Goal: Entertainment & Leisure: Browse casually

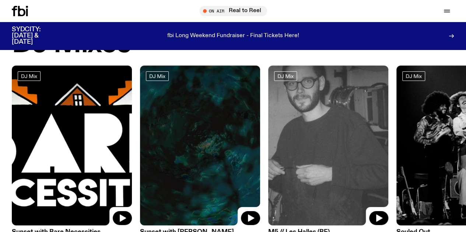
scroll to position [72, 0]
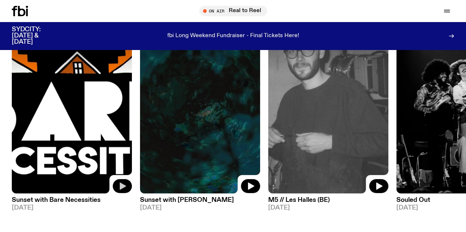
click at [118, 185] on icon "button" at bounding box center [122, 186] width 9 height 9
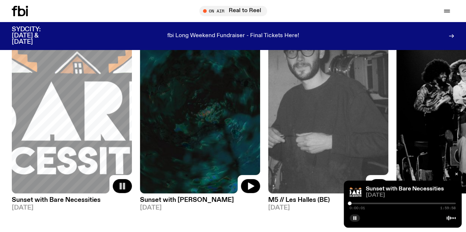
click at [257, 203] on div at bounding box center [402, 203] width 106 height 1
click at [254, 187] on button "button" at bounding box center [250, 186] width 19 height 14
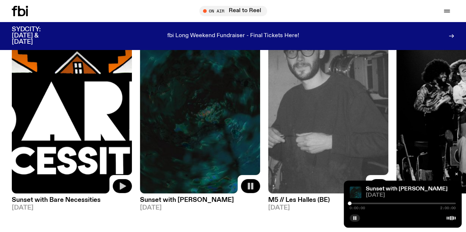
click at [257, 204] on div at bounding box center [402, 203] width 106 height 1
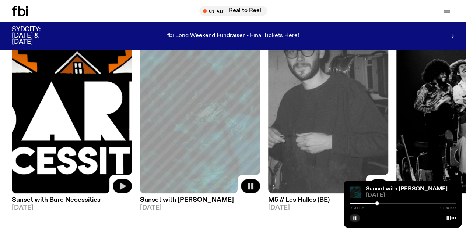
click at [257, 204] on div at bounding box center [324, 203] width 106 height 1
click at [257, 204] on div at bounding box center [321, 203] width 106 height 1
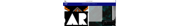
scroll to position [71, 0]
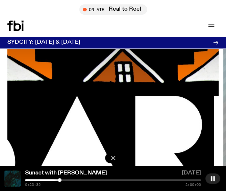
drag, startPoint x: 68, startPoint y: 17, endPoint x: 179, endPoint y: 100, distance: 139.0
click at [68, 17] on div "Schedule Explore Read Volunteer Newsletter On Air Real to Reel Tune in live On …" at bounding box center [113, 26] width 226 height 22
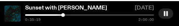
click at [68, 14] on div at bounding box center [89, 14] width 128 height 1
click at [73, 14] on div at bounding box center [89, 14] width 128 height 1
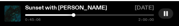
click at [80, 14] on div at bounding box center [89, 14] width 128 height 1
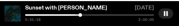
click at [84, 14] on div at bounding box center [89, 14] width 128 height 1
click at [88, 14] on div at bounding box center [89, 14] width 128 height 1
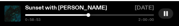
click at [93, 14] on div at bounding box center [89, 14] width 128 height 1
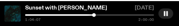
click at [99, 15] on div at bounding box center [89, 14] width 128 height 1
click at [79, 15] on div at bounding box center [35, 14] width 128 height 1
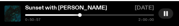
click at [75, 15] on div at bounding box center [15, 14] width 128 height 1
click at [72, 15] on div at bounding box center [11, 14] width 128 height 1
click at [69, 15] on div at bounding box center [8, 14] width 128 height 1
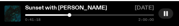
click at [65, 14] on div at bounding box center [5, 14] width 128 height 1
click at [64, 14] on div at bounding box center [65, 15] width 4 height 4
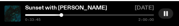
click at [73, 14] on div at bounding box center [89, 14] width 128 height 1
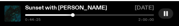
click at [75, 14] on div at bounding box center [89, 14] width 128 height 1
click at [77, 14] on div at bounding box center [89, 14] width 128 height 1
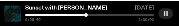
click at [165, 16] on icon "button" at bounding box center [165, 14] width 6 height 6
